Goal: Task Accomplishment & Management: Use online tool/utility

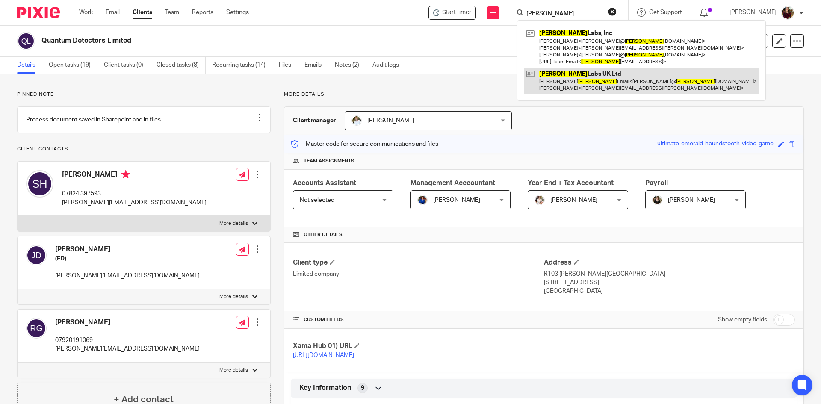
type input "[PERSON_NAME]"
click at [581, 77] on link at bounding box center [641, 81] width 235 height 27
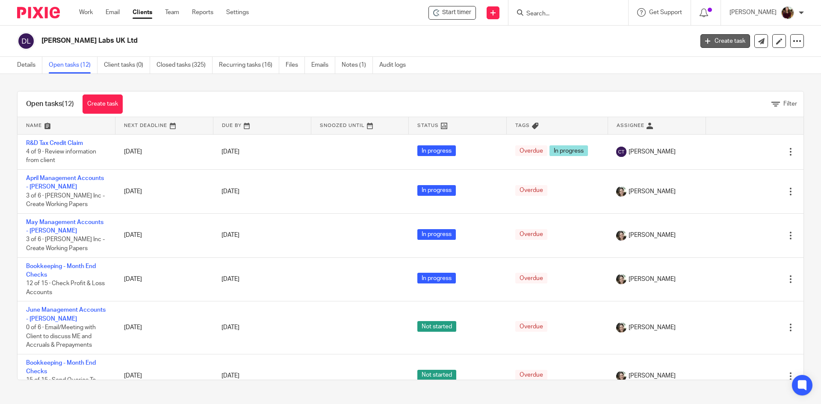
click at [722, 45] on link "Create task" at bounding box center [725, 41] width 50 height 14
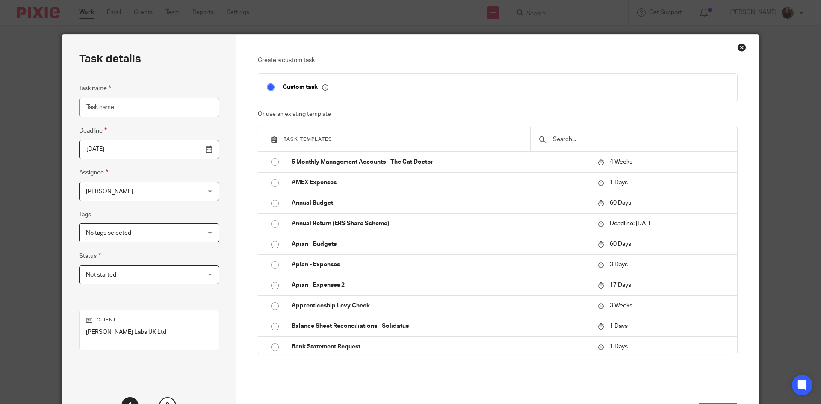
click at [575, 141] on input "text" at bounding box center [640, 139] width 177 height 9
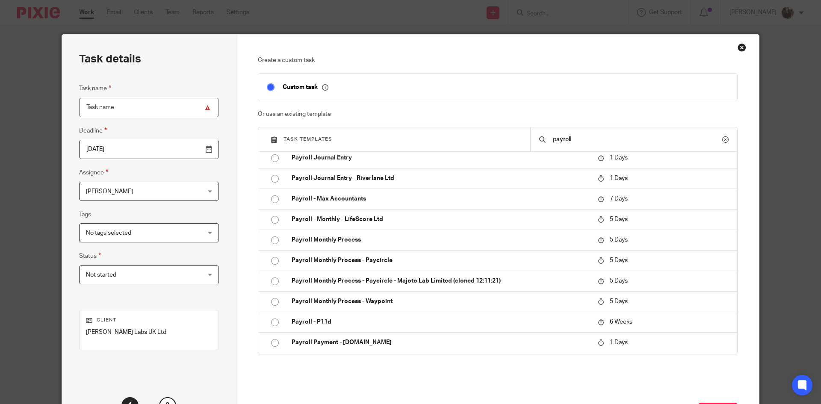
scroll to position [299, 0]
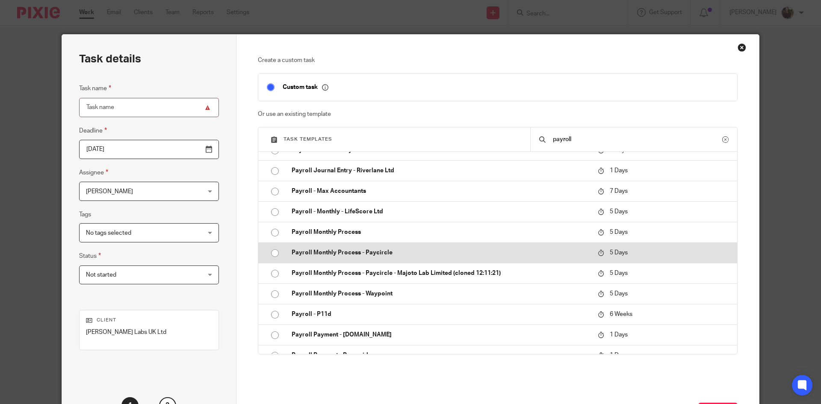
type input "payroll"
click at [362, 247] on td "Payroll Monthly Process - Paycircle" at bounding box center [438, 252] width 310 height 21
type input "2025-09-22"
type input "Payroll Monthly Process - Paycircle"
checkbox input "false"
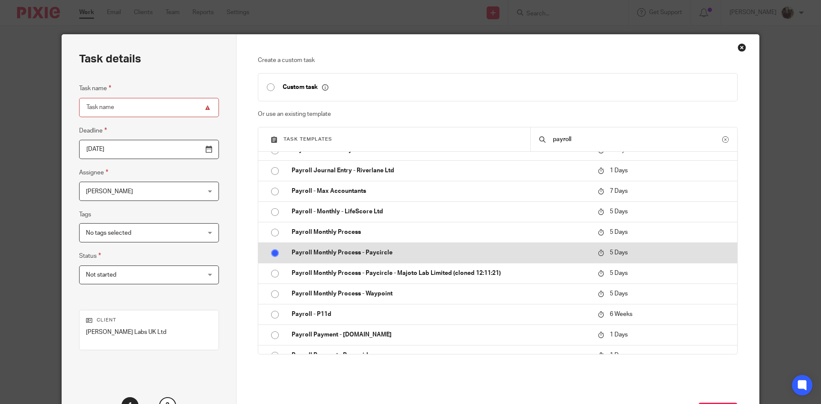
radio input "true"
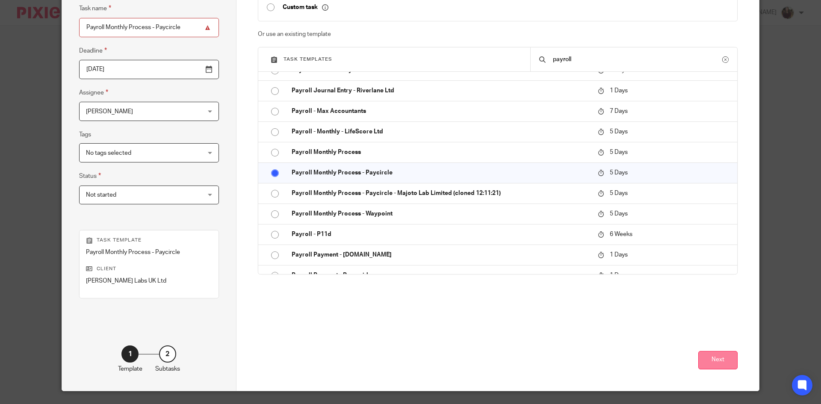
scroll to position [86, 0]
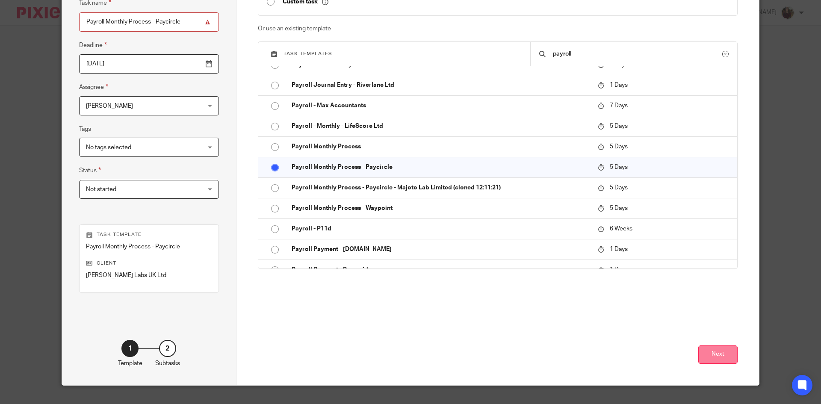
click at [718, 355] on button "Next" at bounding box center [717, 355] width 39 height 18
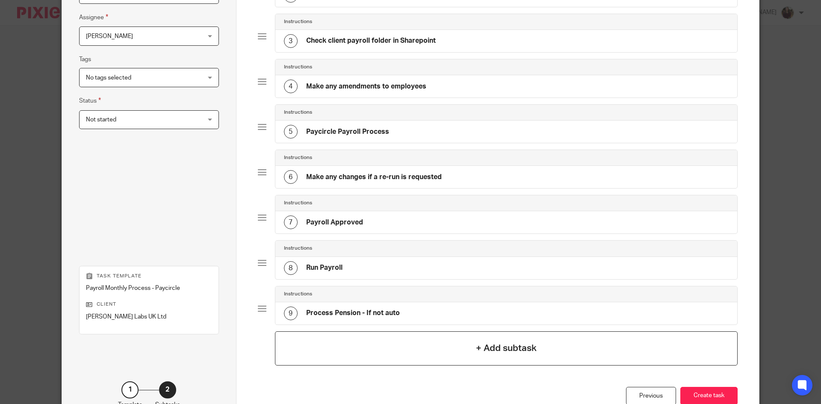
scroll to position [212, 0]
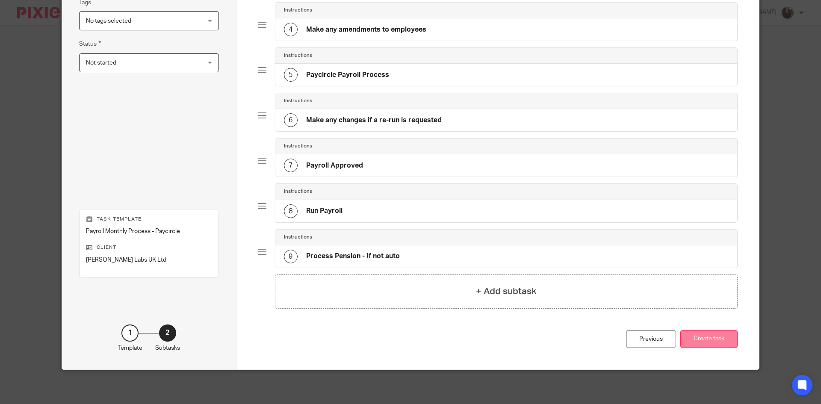
click at [700, 336] on button "Create task" at bounding box center [708, 339] width 57 height 18
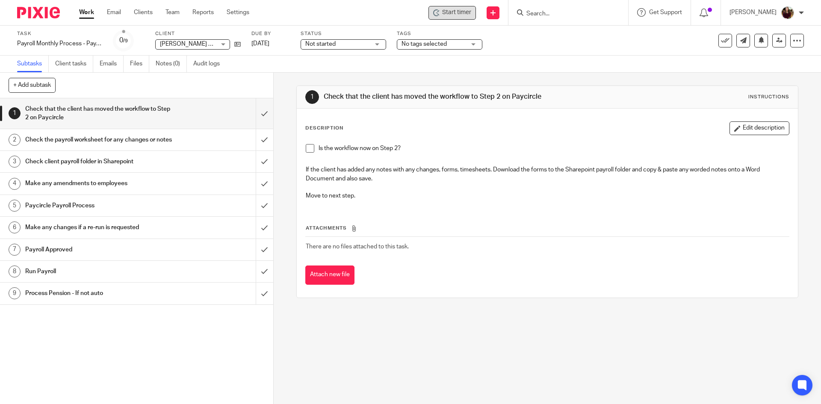
click at [457, 10] on span "Start timer" at bounding box center [456, 12] width 29 height 9
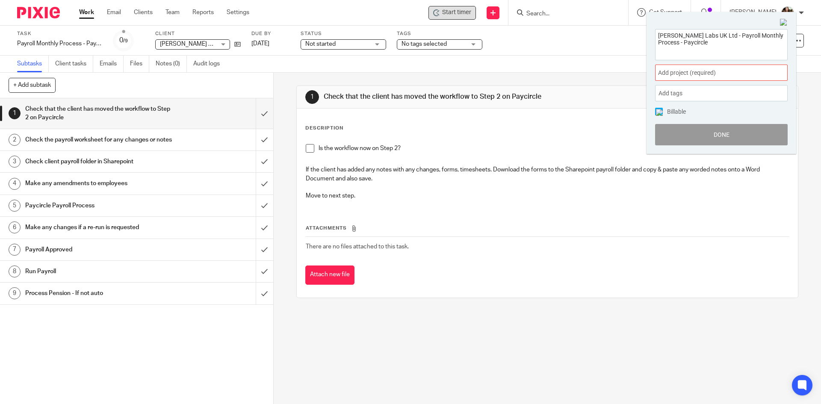
click at [735, 75] on span "Add project (required) :" at bounding box center [712, 72] width 108 height 9
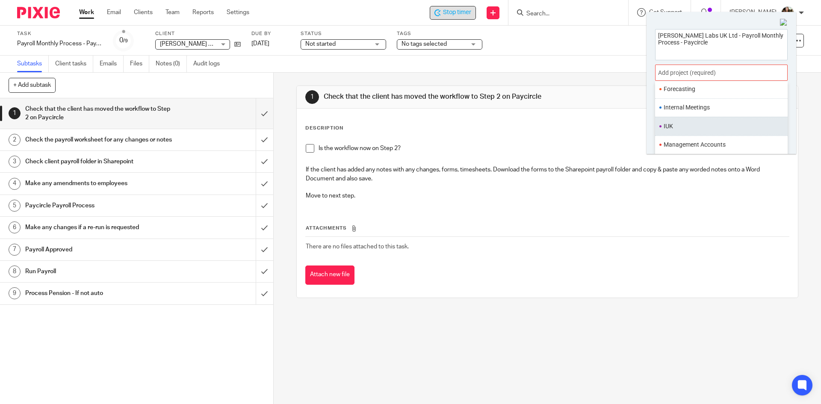
scroll to position [320, 0]
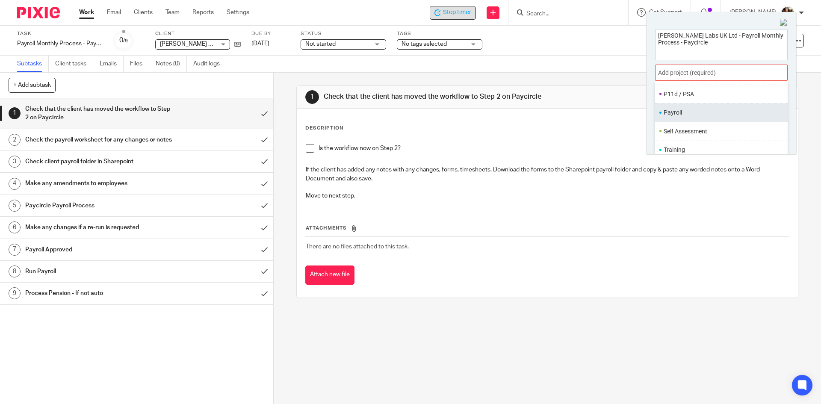
click at [682, 115] on li "Payroll" at bounding box center [720, 112] width 112 height 9
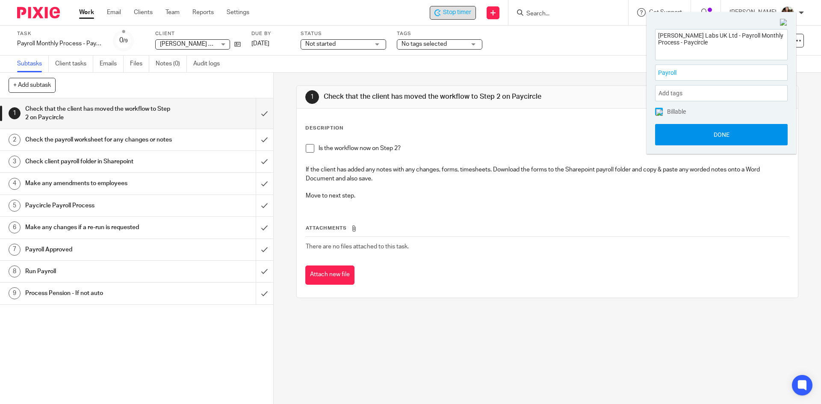
click at [695, 134] on button "Done" at bounding box center [721, 134] width 133 height 21
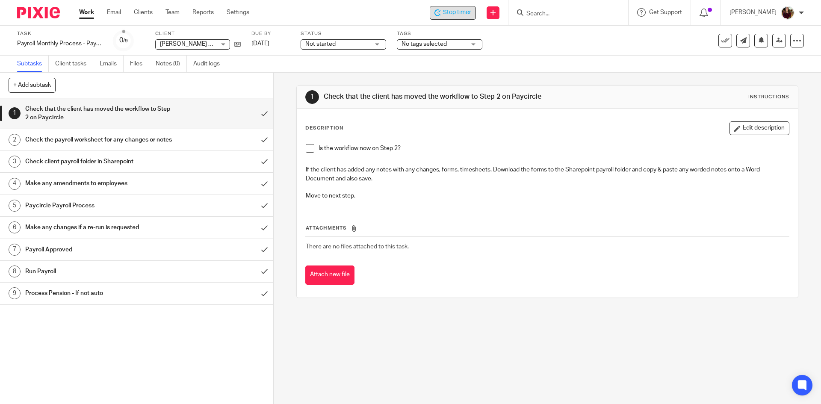
click at [470, 13] on span "Stop timer" at bounding box center [457, 12] width 28 height 9
